Goal: Transaction & Acquisition: Purchase product/service

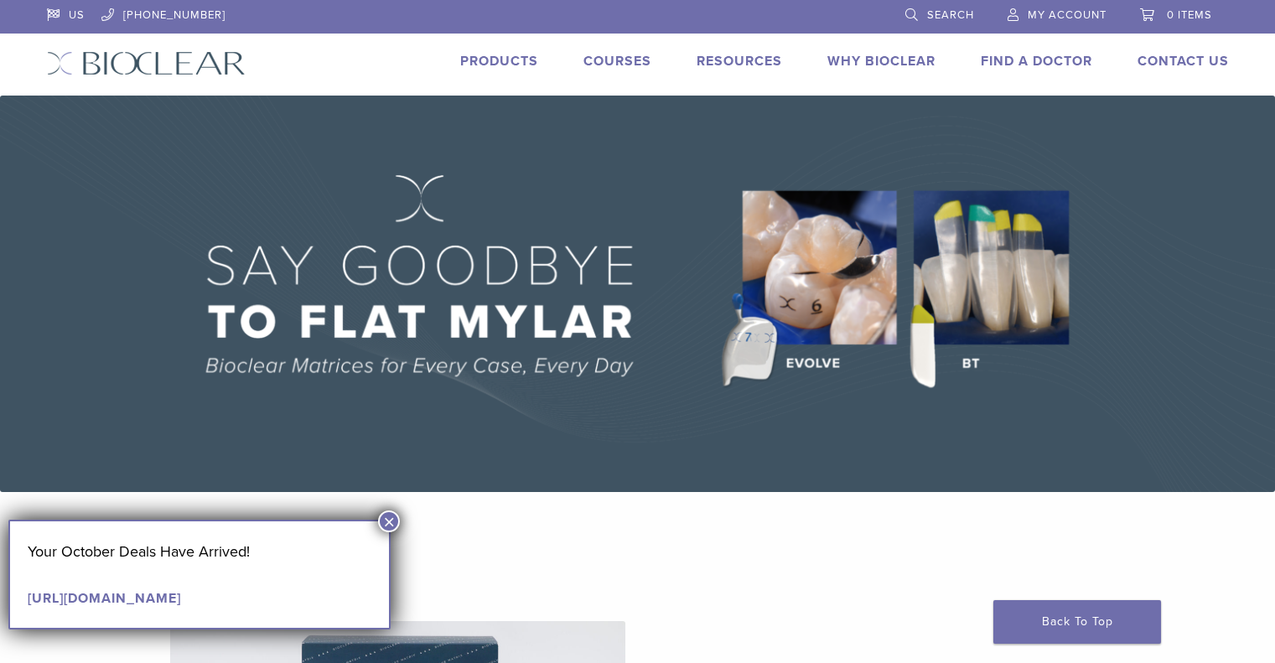
click at [392, 523] on button "×" at bounding box center [389, 522] width 22 height 22
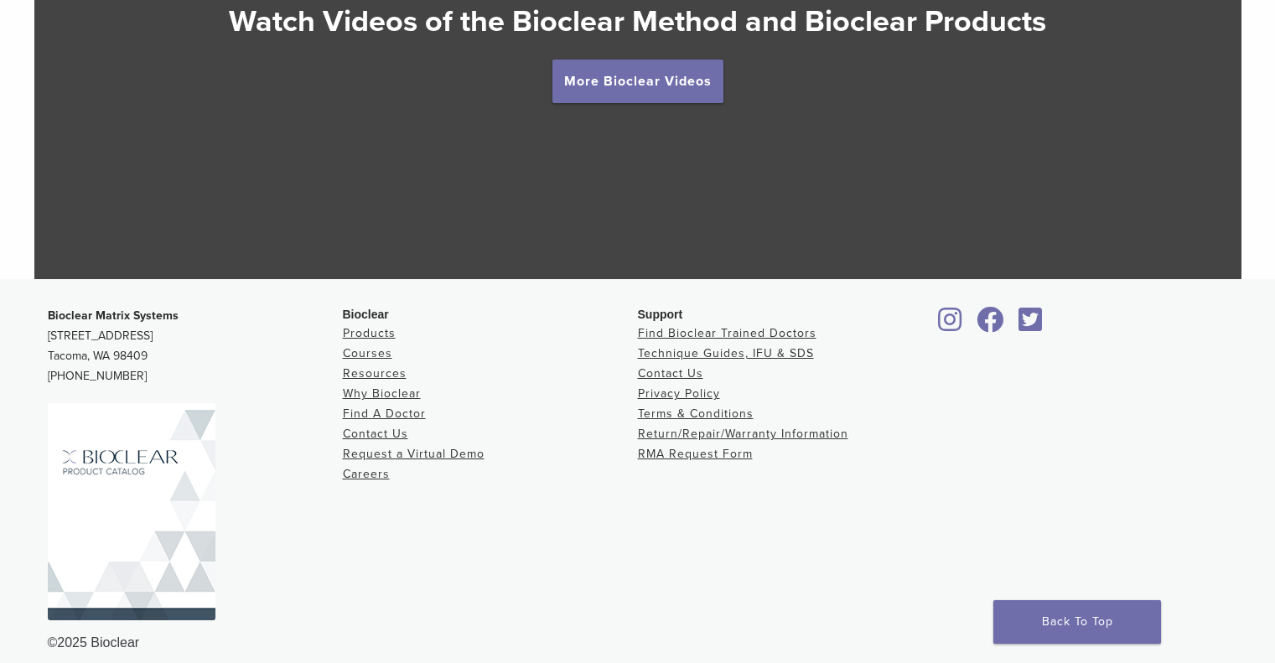
scroll to position [3166, 0]
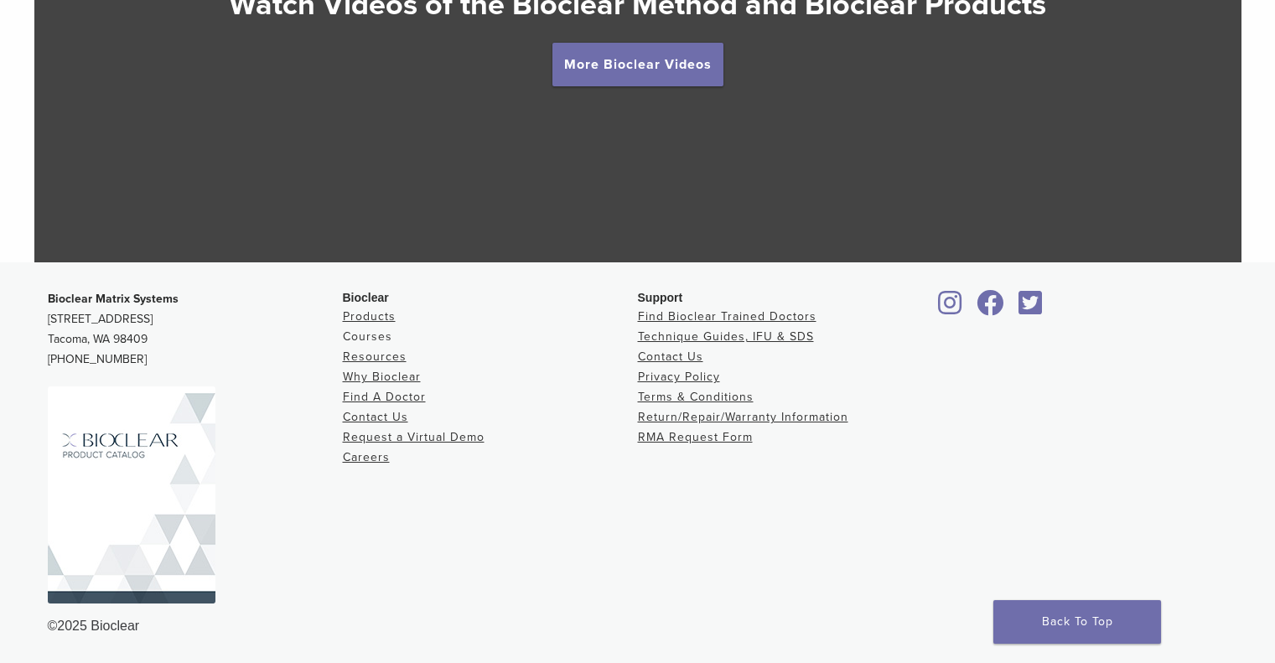
click at [366, 334] on link "Courses" at bounding box center [367, 337] width 49 height 14
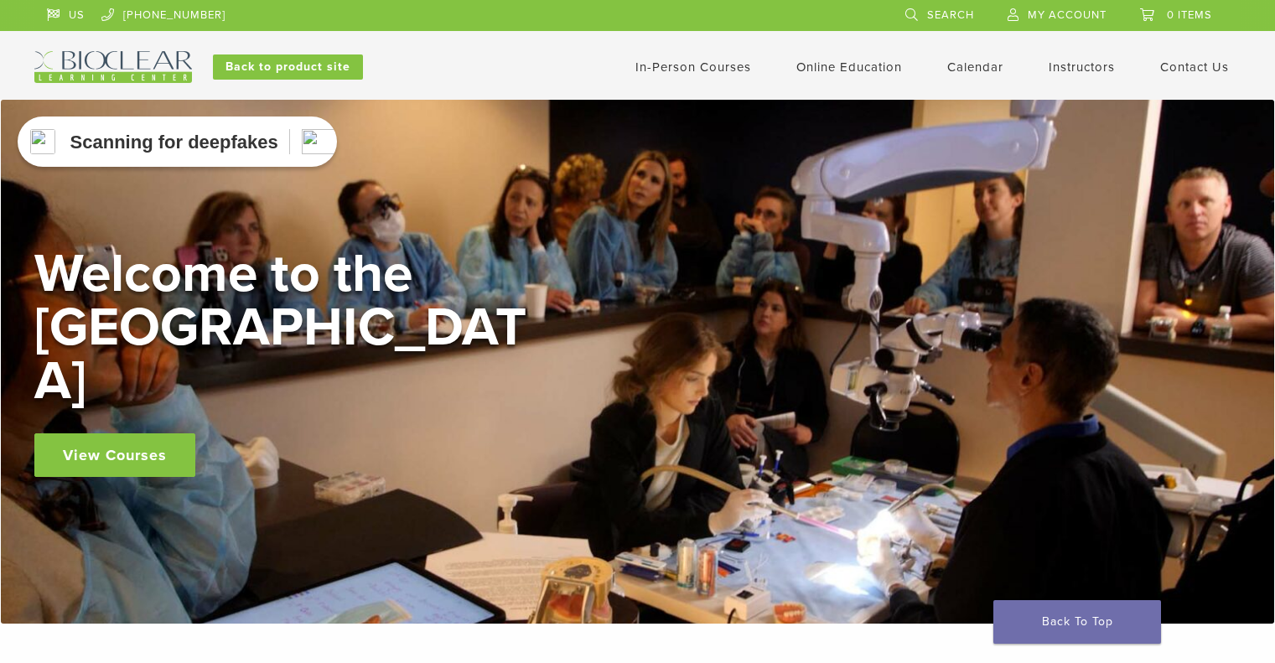
click at [146, 433] on link "View Courses" at bounding box center [114, 455] width 161 height 44
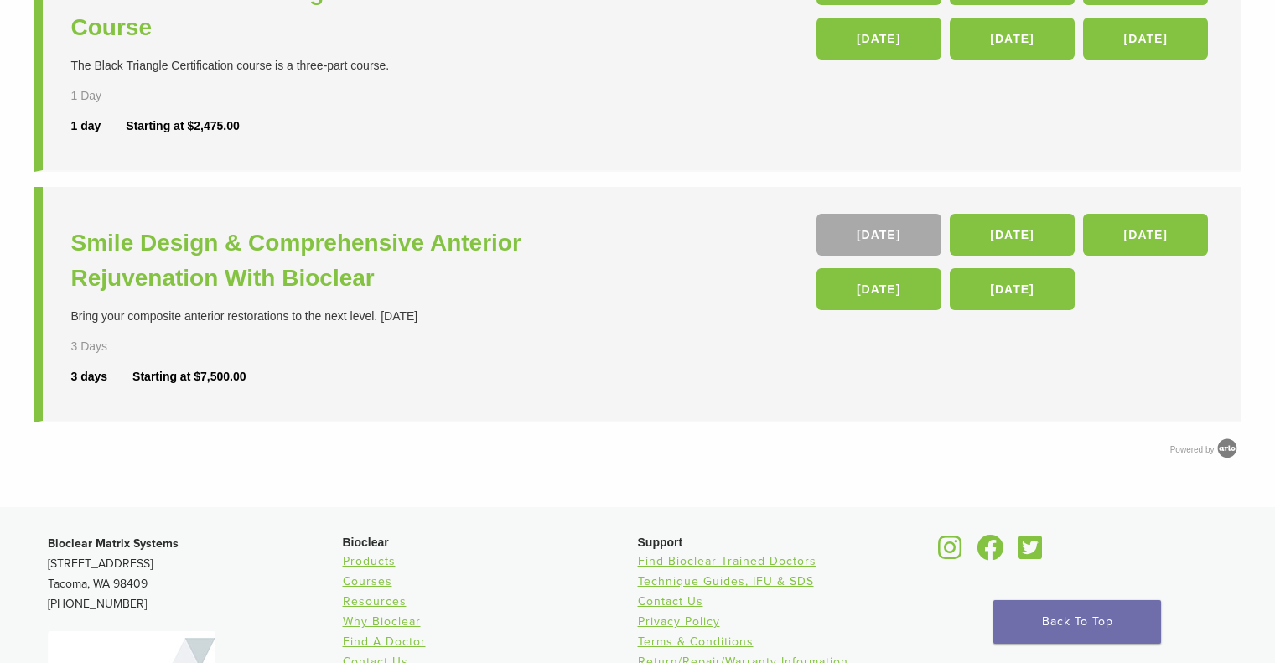
scroll to position [999, 0]
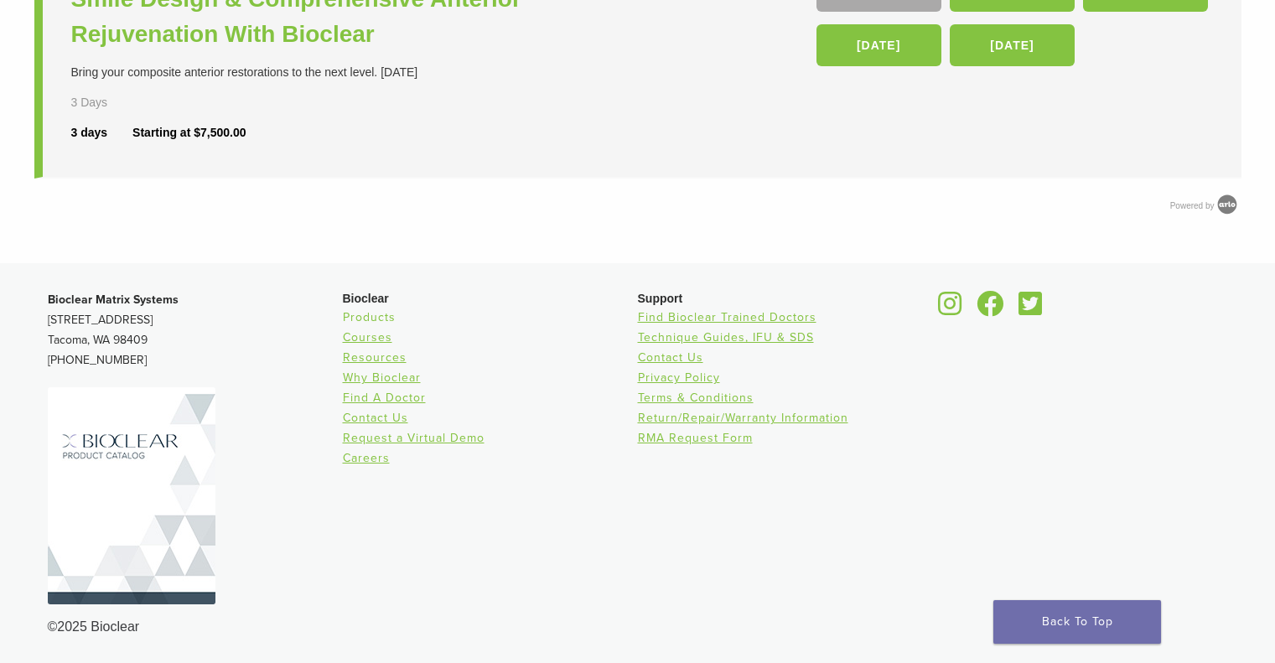
click at [380, 315] on link "Products" at bounding box center [369, 317] width 53 height 14
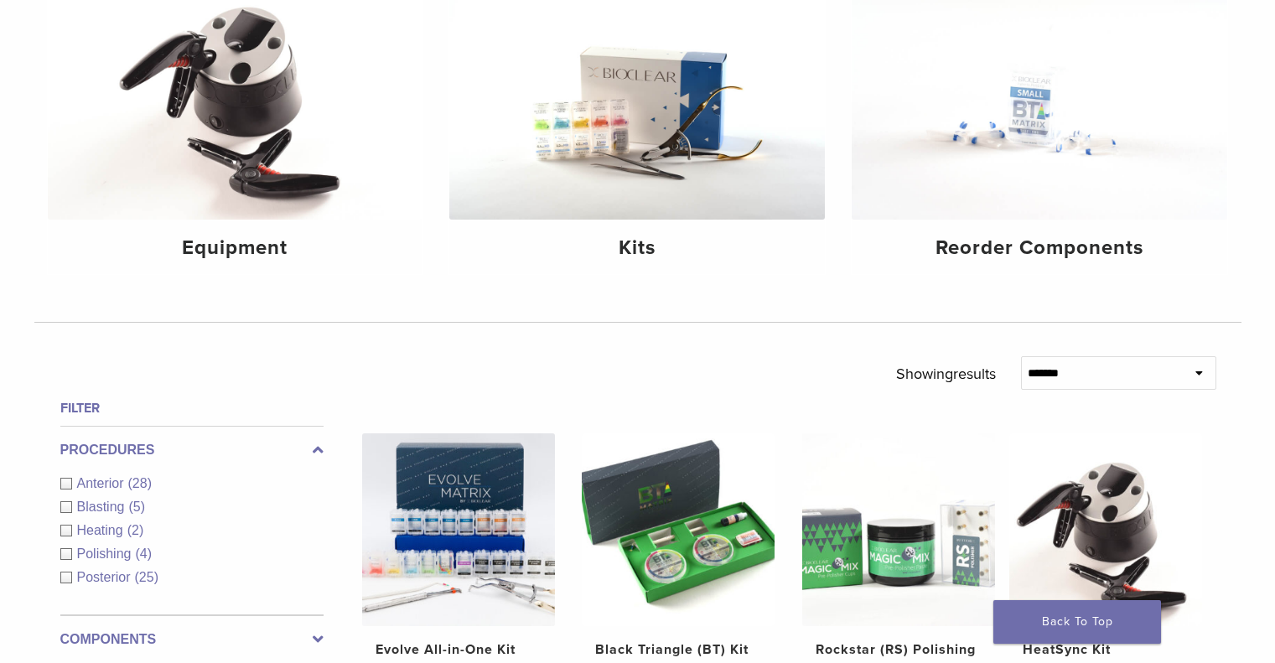
scroll to position [419, 0]
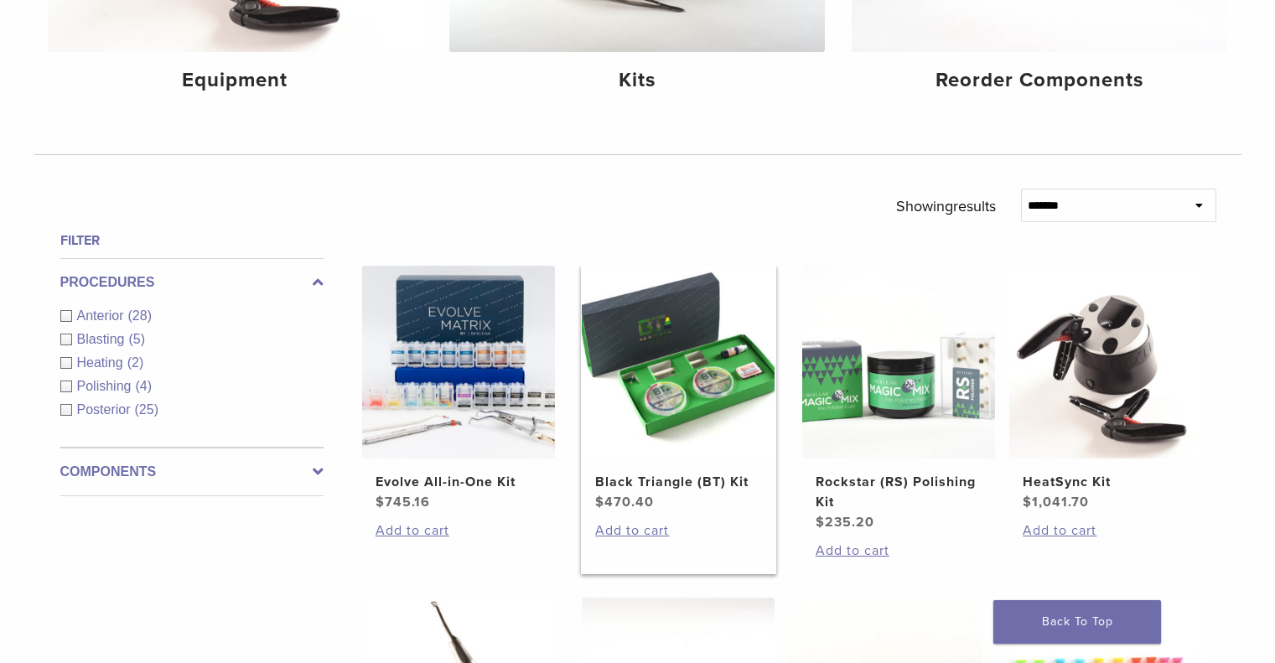
click at [610, 447] on img at bounding box center [678, 362] width 193 height 193
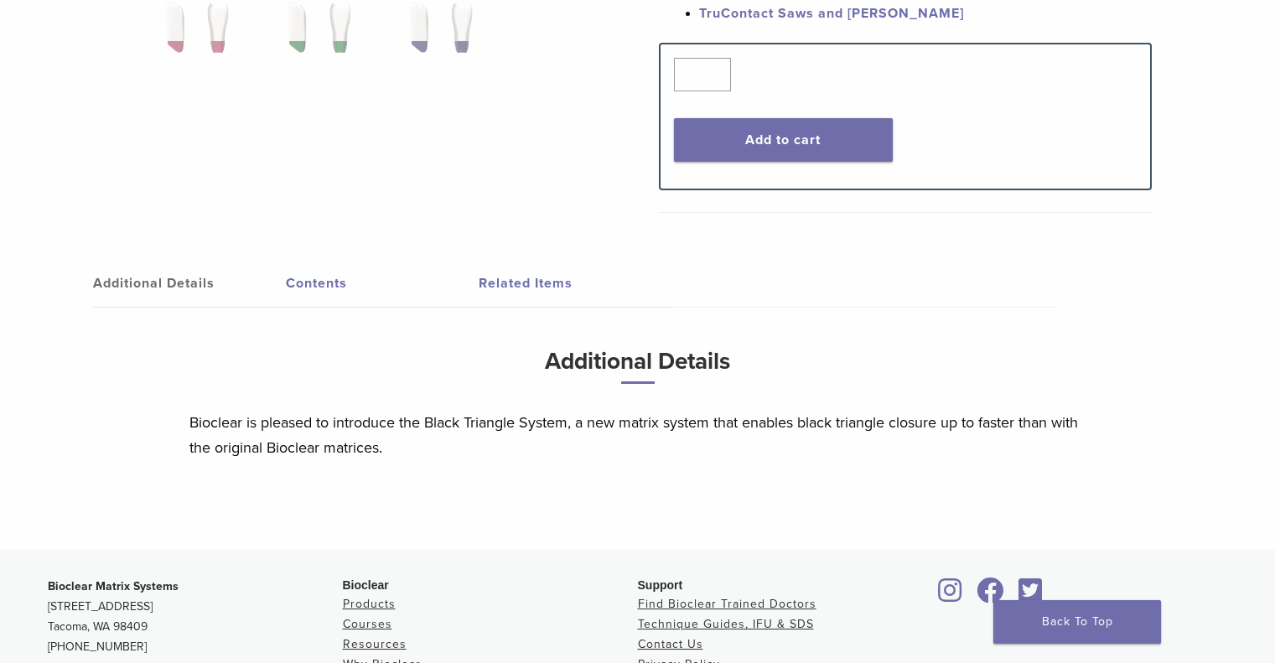
scroll to position [672, 0]
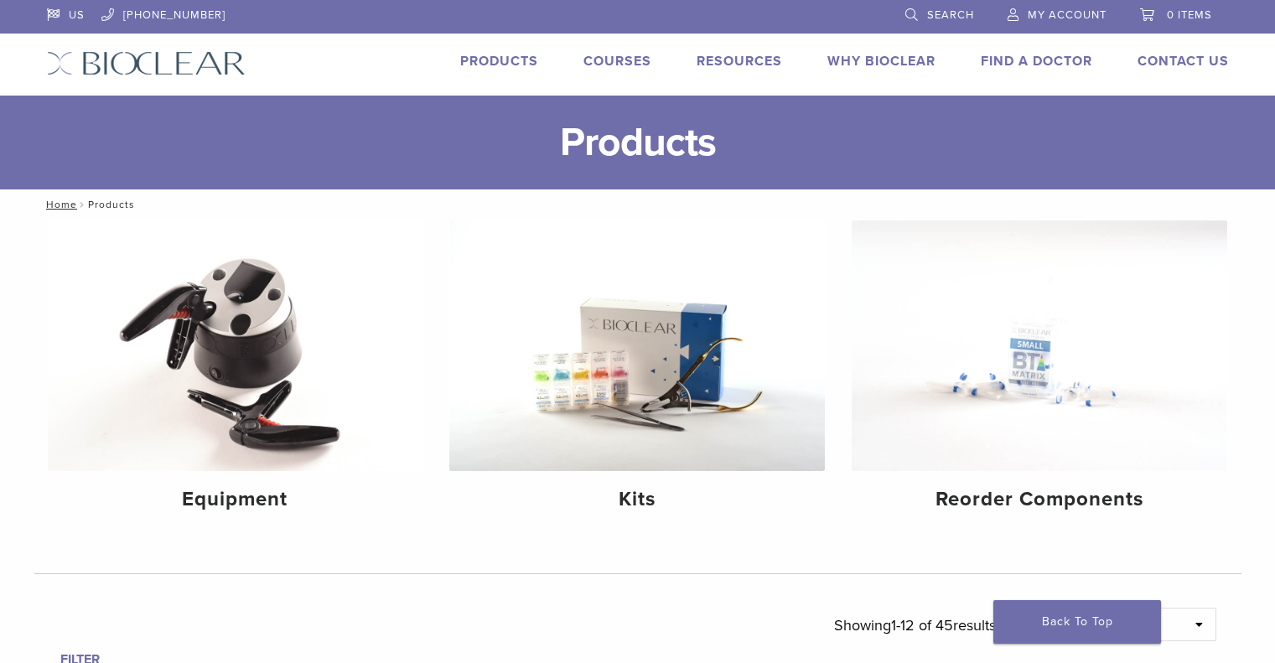
scroll to position [419, 0]
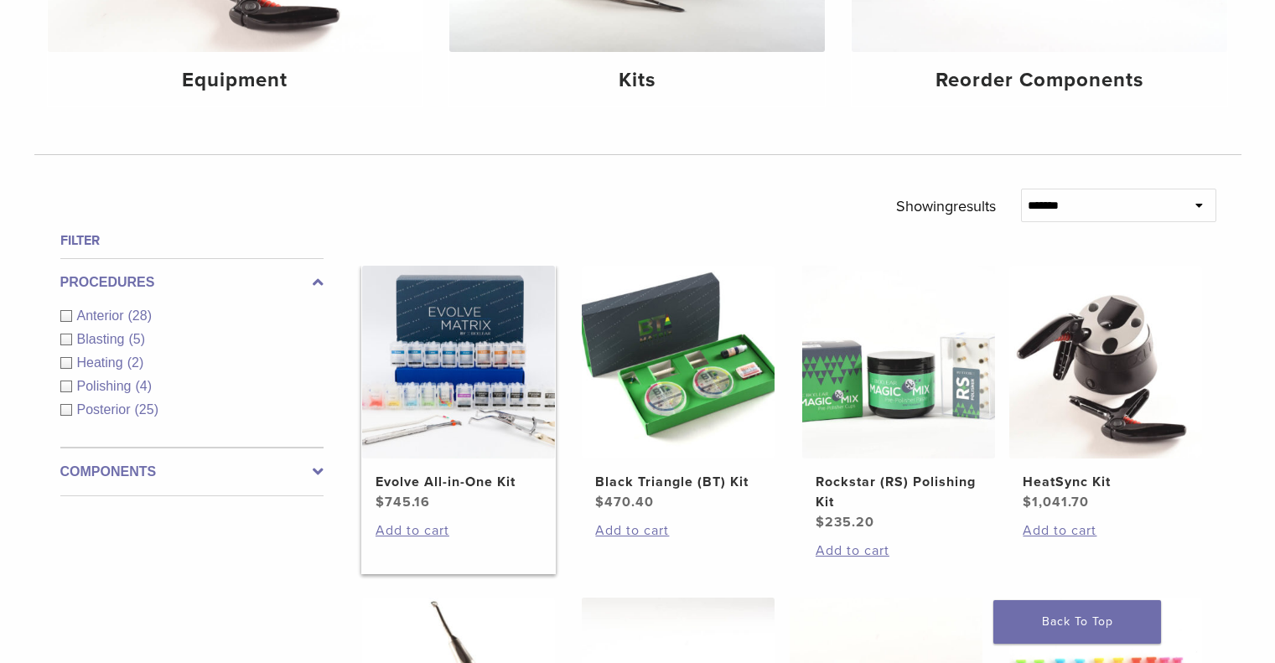
click at [453, 492] on span "$ 745.16" at bounding box center [459, 502] width 166 height 20
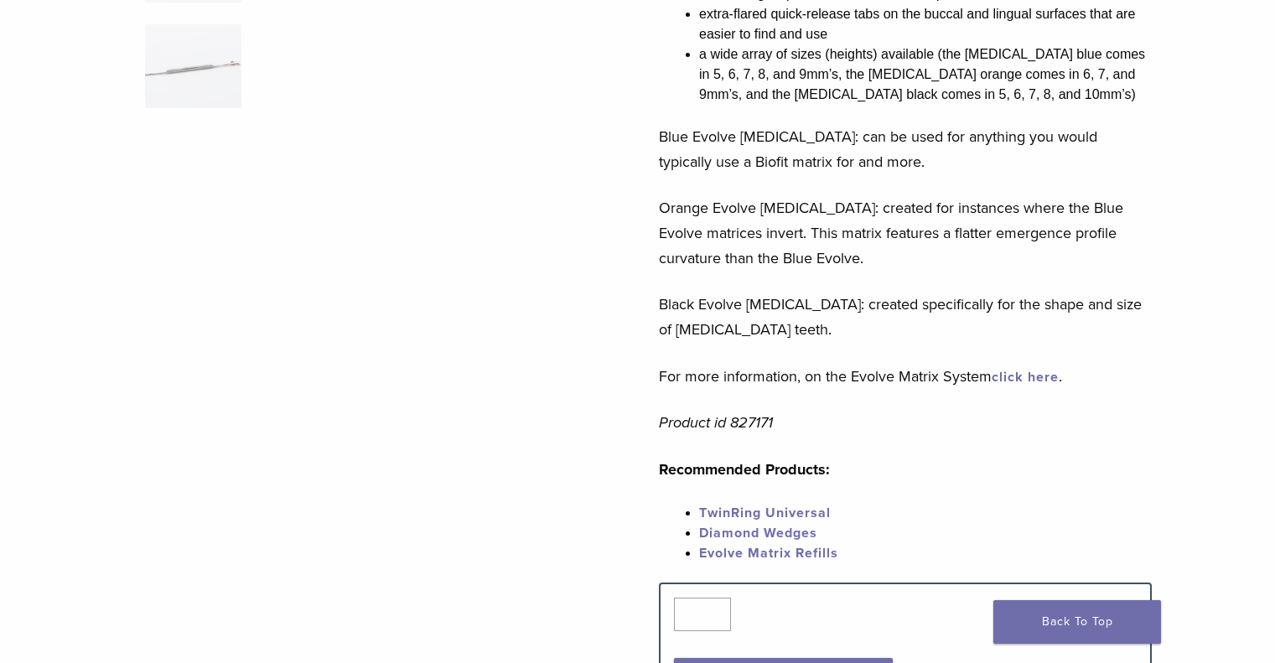
scroll to position [419, 0]
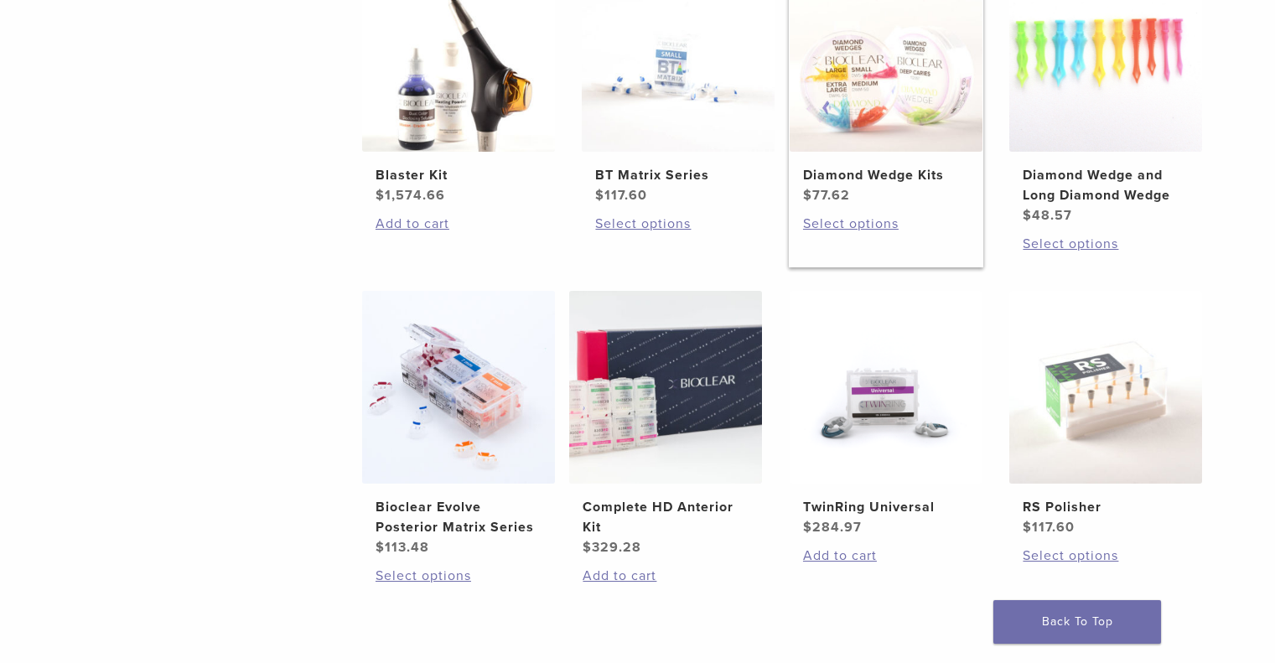
scroll to position [1090, 0]
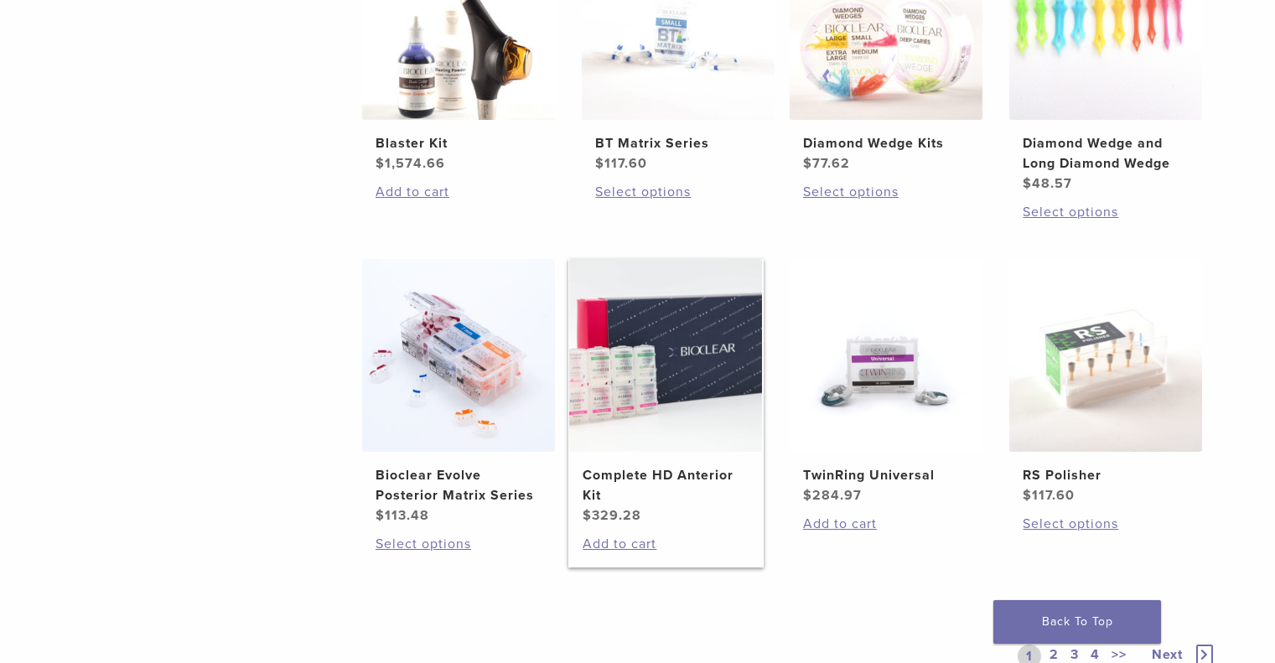
click at [676, 476] on h2 "Complete HD Anterior Kit" at bounding box center [666, 485] width 166 height 40
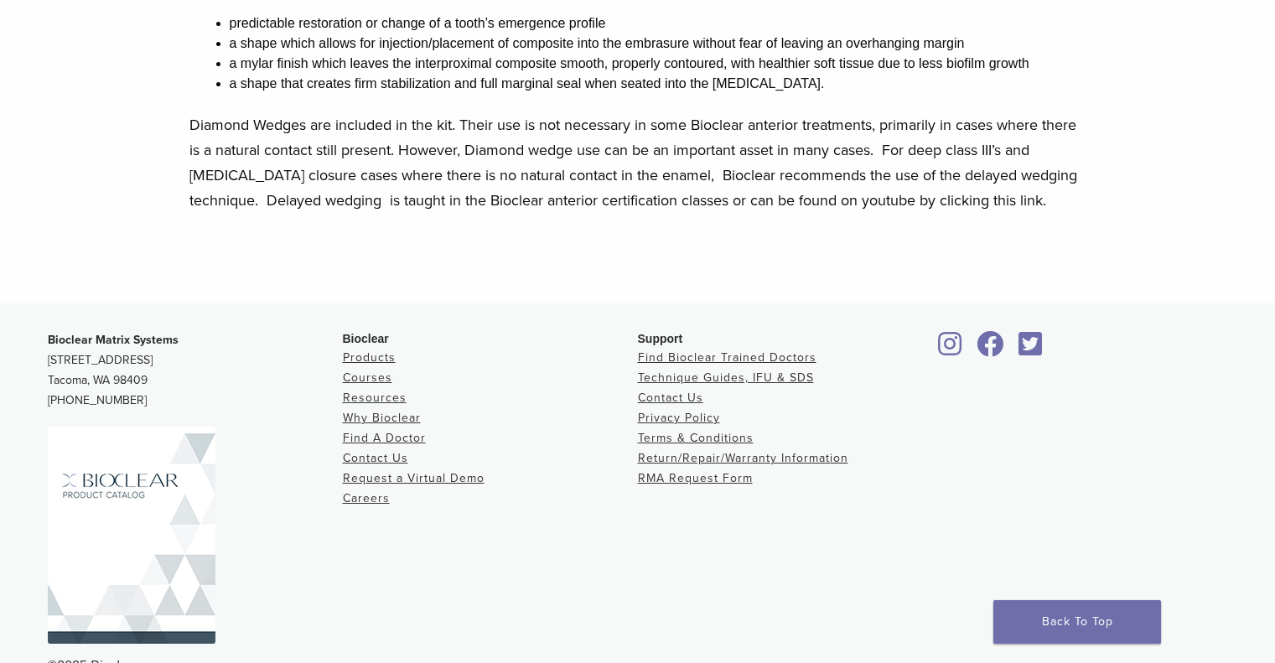
scroll to position [1148, 0]
